Goal: Information Seeking & Learning: Learn about a topic

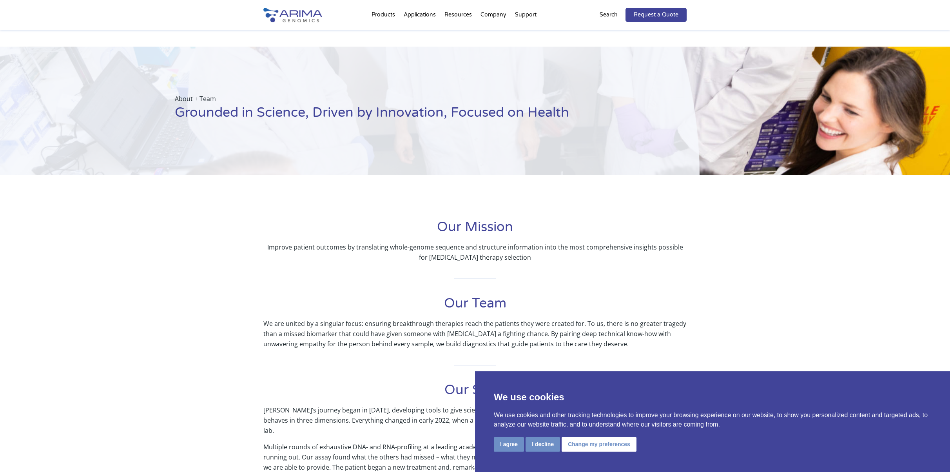
scroll to position [439, 0]
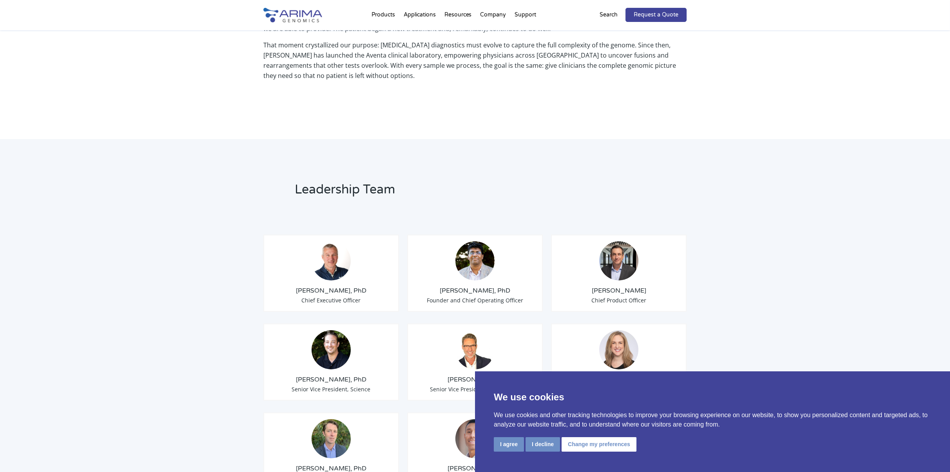
click at [508, 446] on button "I agree" at bounding box center [509, 444] width 30 height 15
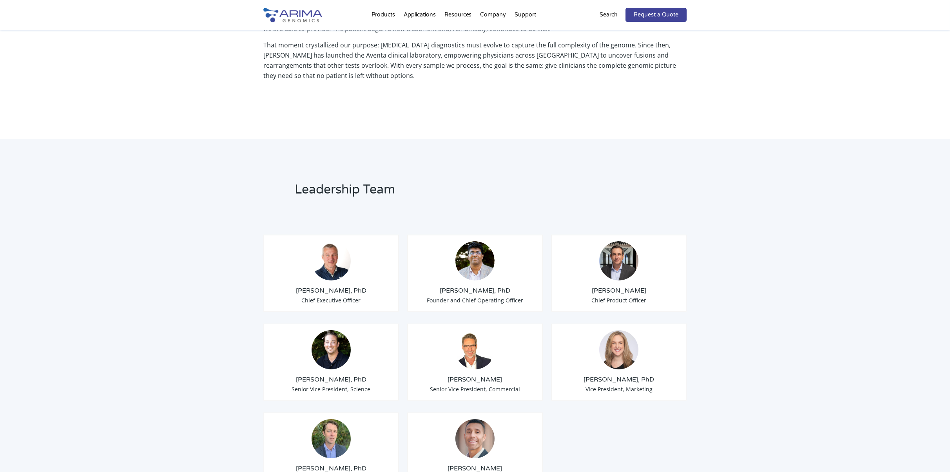
click at [332, 375] on h3 "[PERSON_NAME], PhD" at bounding box center [331, 379] width 122 height 9
copy h3 "Schmitt"
click at [326, 375] on h3 "[PERSON_NAME], PhD" at bounding box center [331, 379] width 122 height 9
click at [225, 359] on div "Leadership Team Tom Willis, PhD Chief Executive Officer Sid Selvaraj, PhD Found…" at bounding box center [475, 461] width 950 height 645
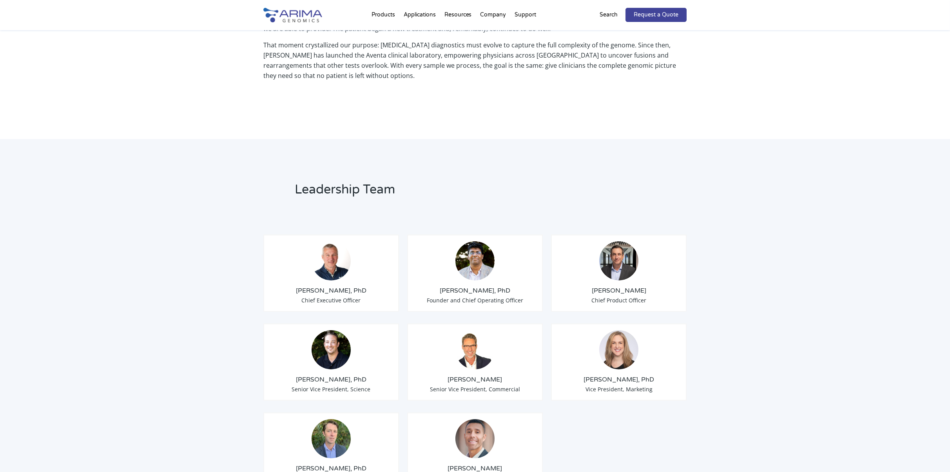
click at [212, 217] on div "Leadership Team Tom Willis, PhD Chief Executive Officer Sid Selvaraj, PhD Found…" at bounding box center [475, 461] width 950 height 645
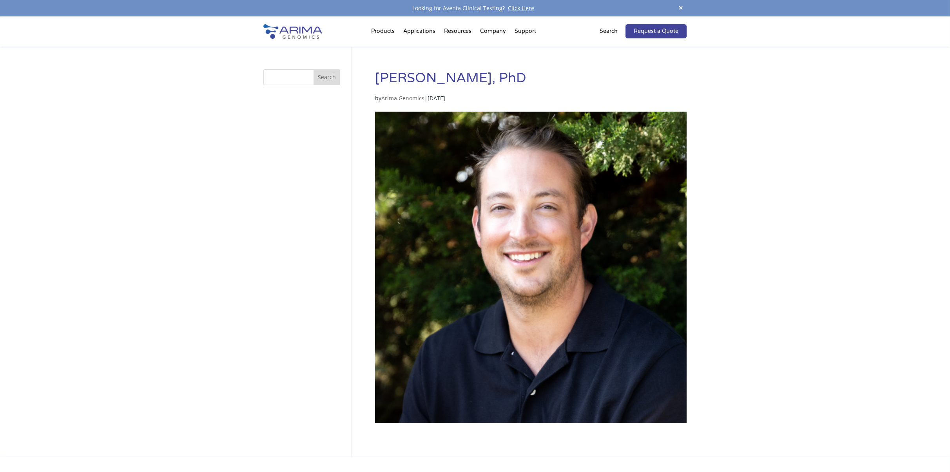
click at [349, 194] on div "[PERSON_NAME], PhD by Arima Genomics | [DATE] Search Search" at bounding box center [474, 263] width 423 height 388
